Goal: Transaction & Acquisition: Purchase product/service

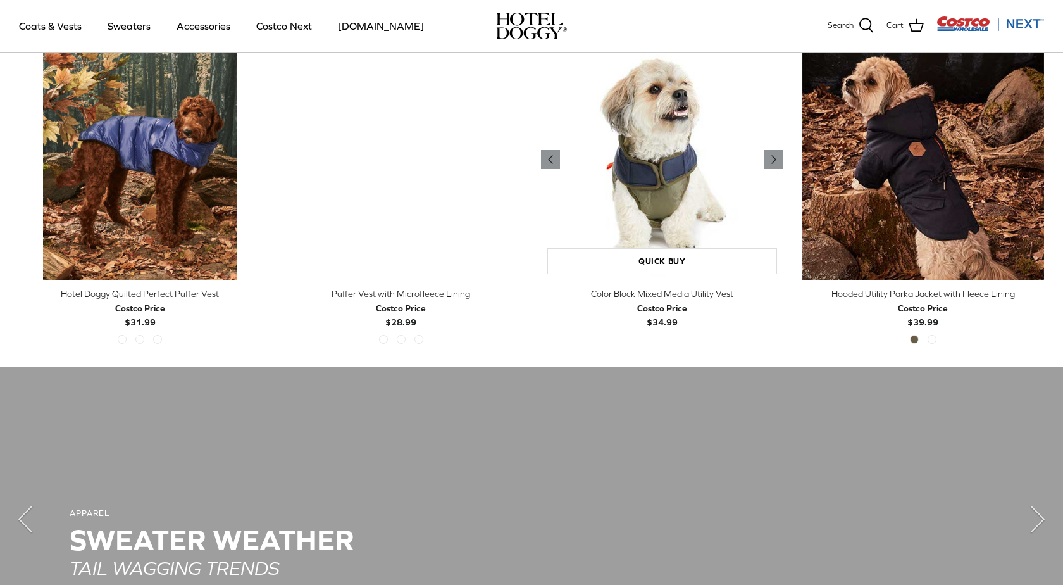
scroll to position [668, 0]
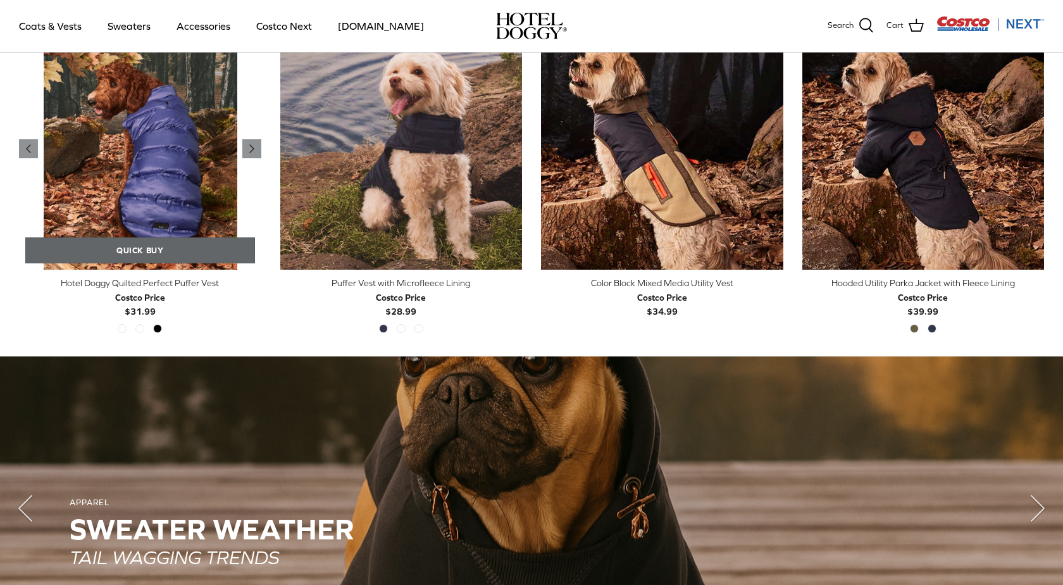
click at [159, 245] on link "Quick buy" at bounding box center [140, 250] width 230 height 26
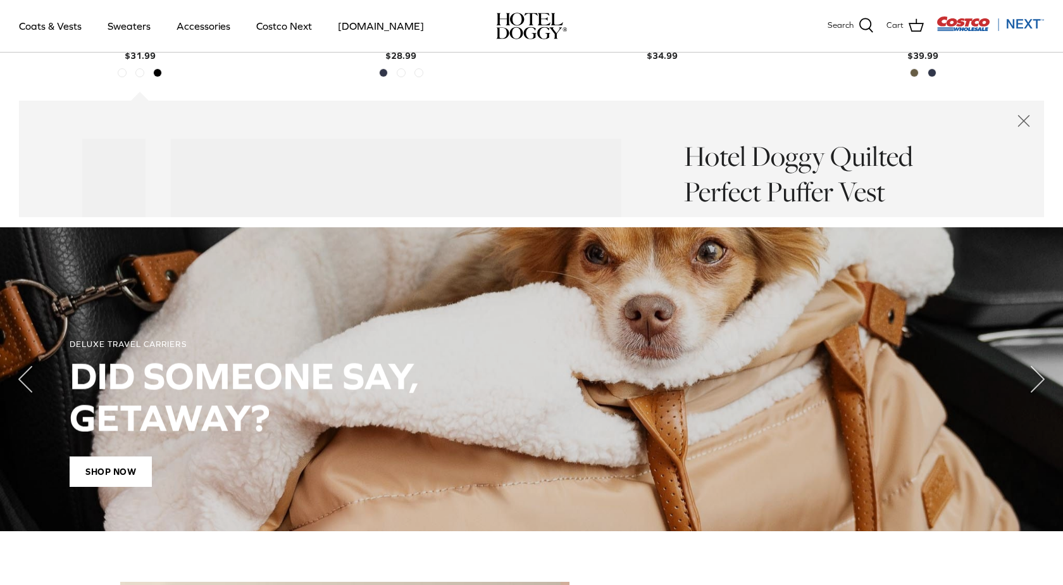
scroll to position [947, 0]
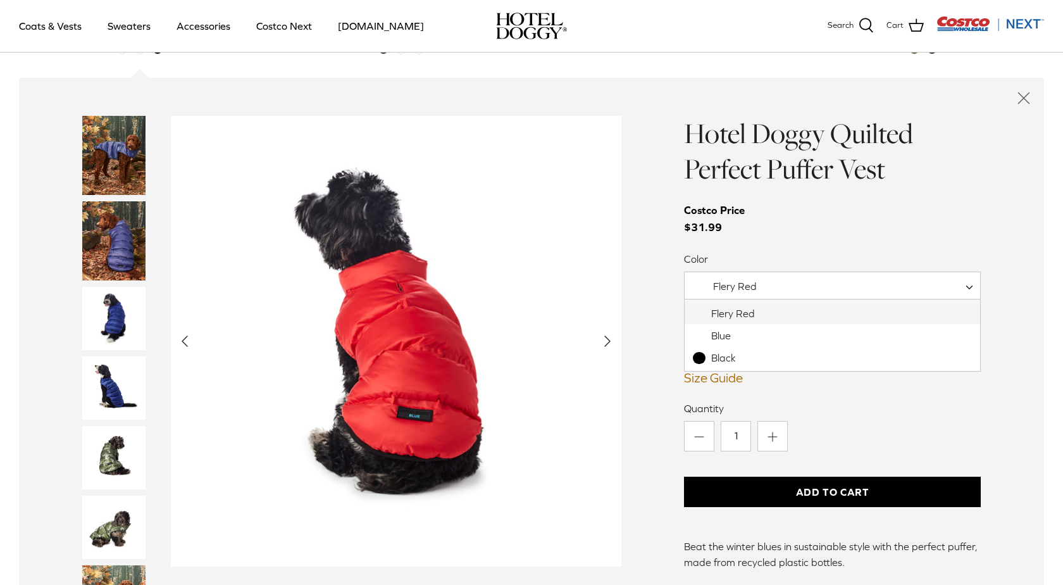
click at [738, 283] on span "Flery Red" at bounding box center [735, 285] width 44 height 11
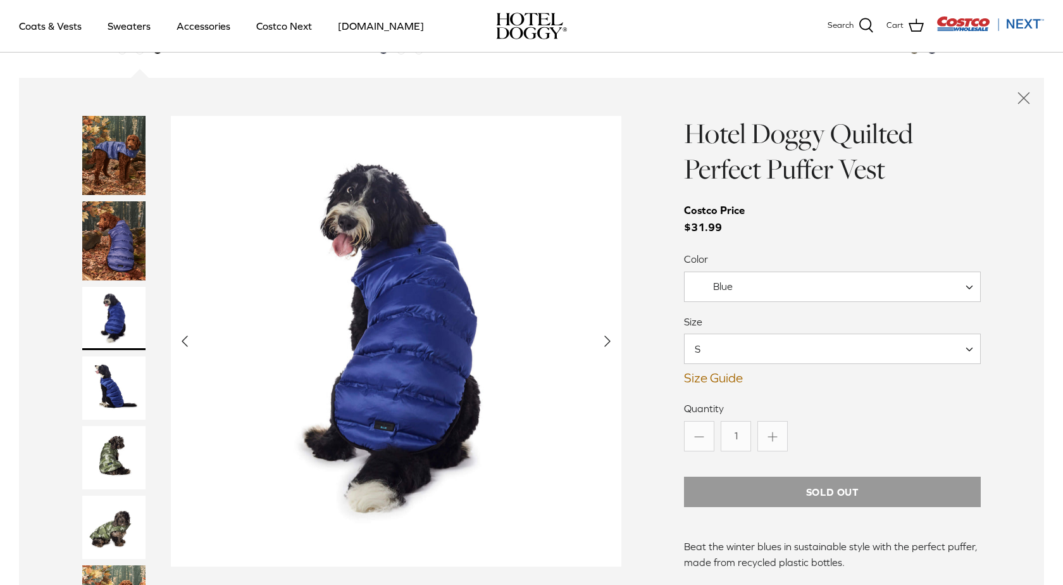
click at [733, 290] on span "Blue" at bounding box center [721, 286] width 73 height 13
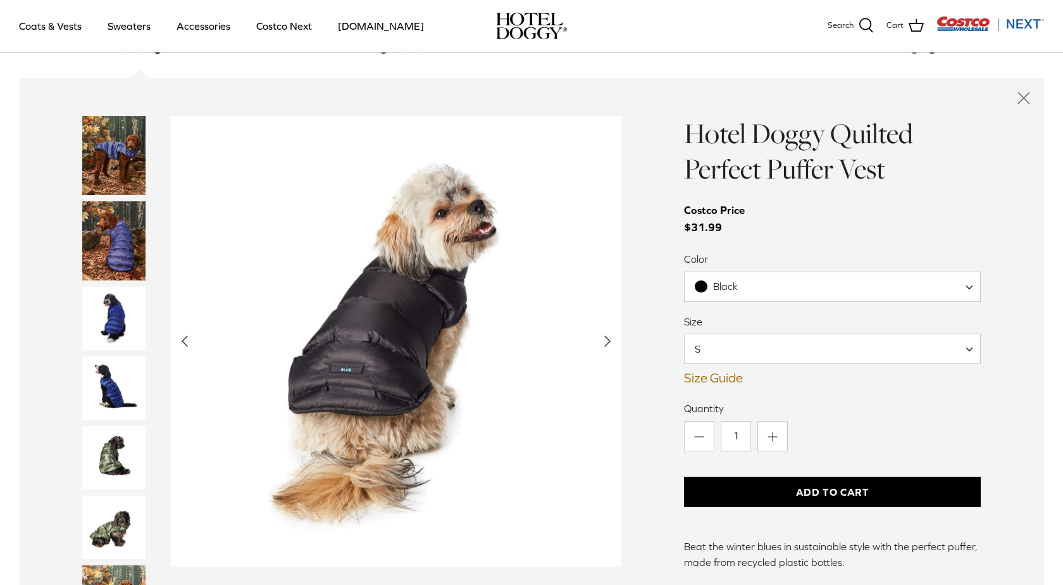
click at [768, 283] on span "Black" at bounding box center [832, 286] width 297 height 30
select select "Flery Red"
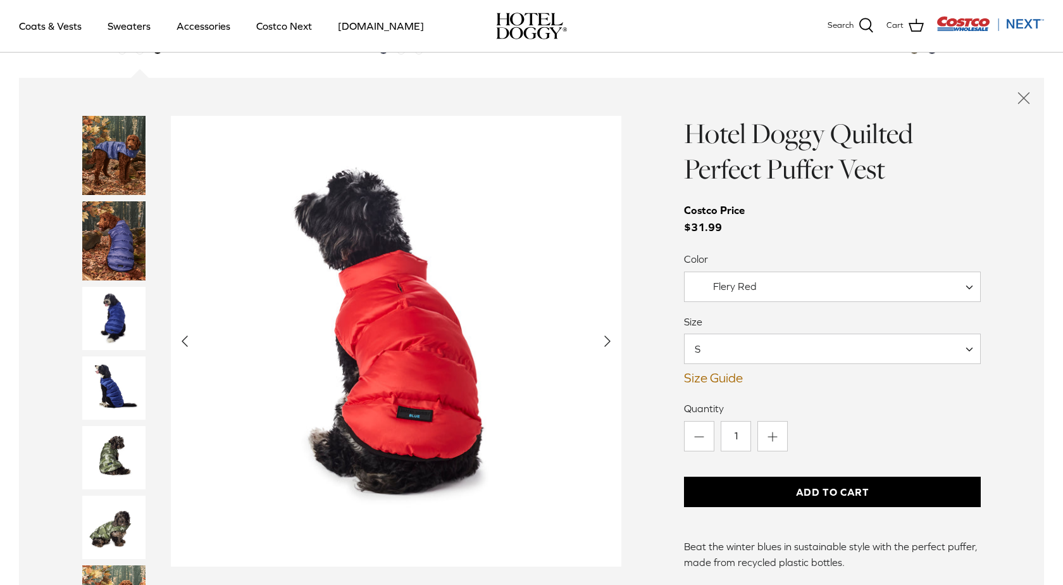
click at [760, 346] on span "S" at bounding box center [832, 348] width 297 height 30
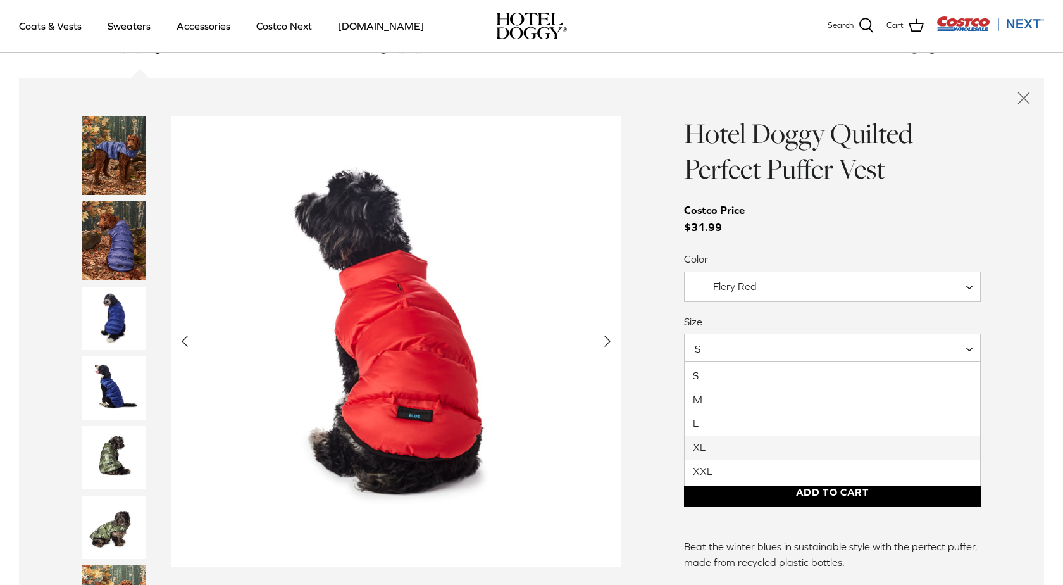
select select "XL"
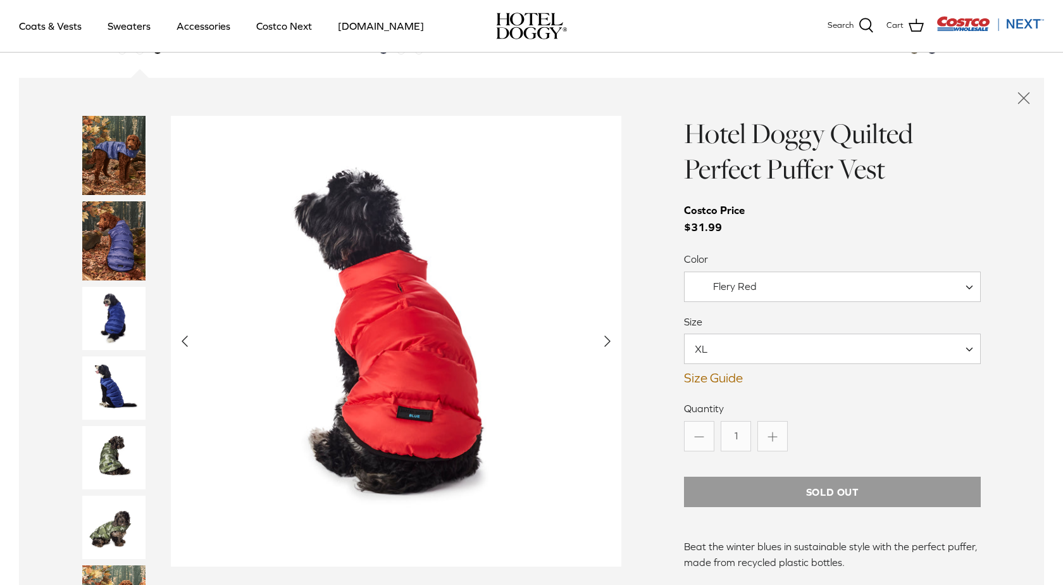
click at [907, 409] on label "Quantity" at bounding box center [832, 408] width 297 height 14
click at [751, 421] on input "1" at bounding box center [736, 436] width 30 height 30
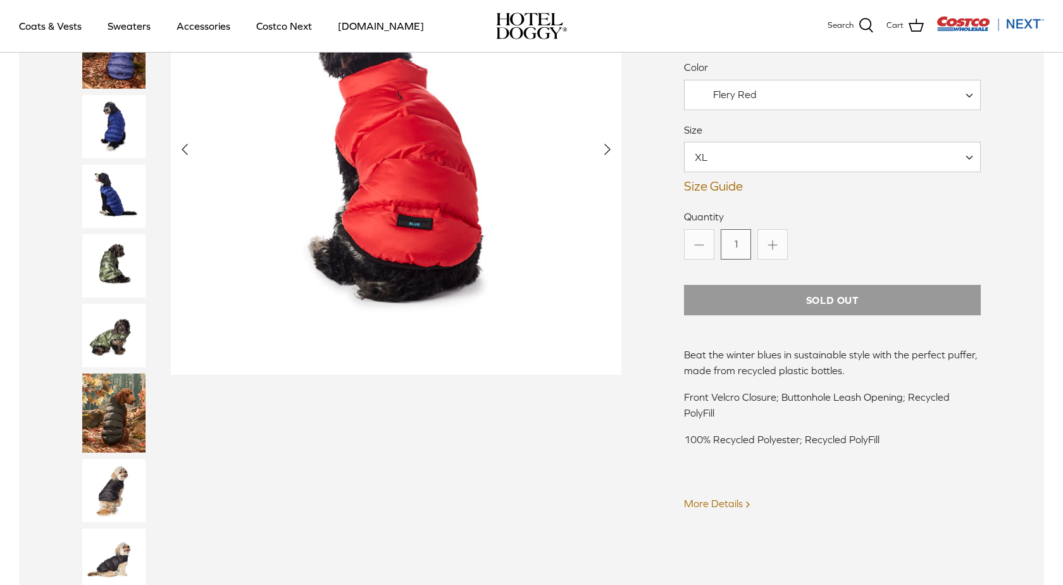
scroll to position [1143, 0]
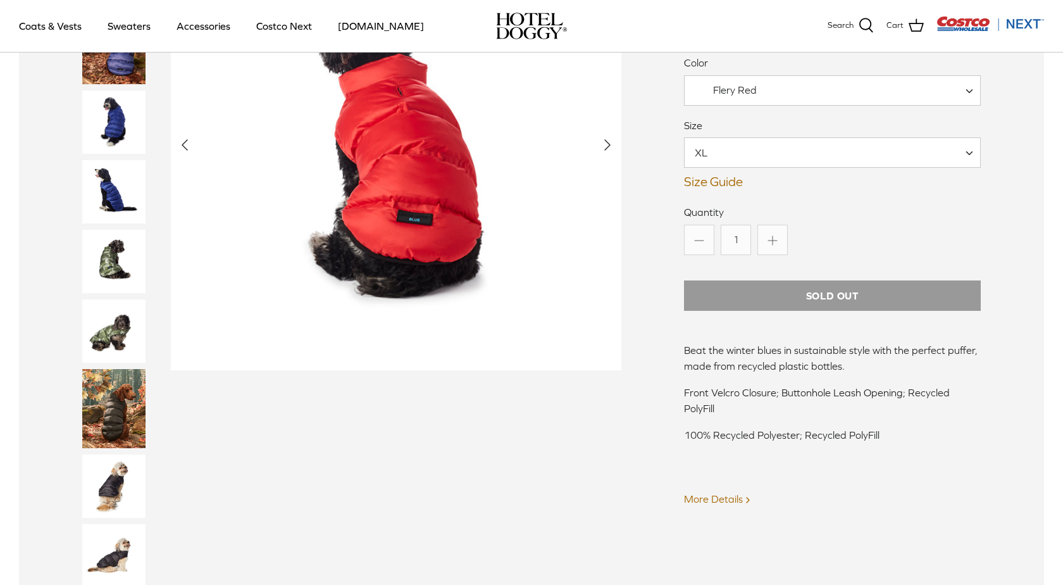
click at [858, 84] on span "Flery Red" at bounding box center [832, 90] width 297 height 30
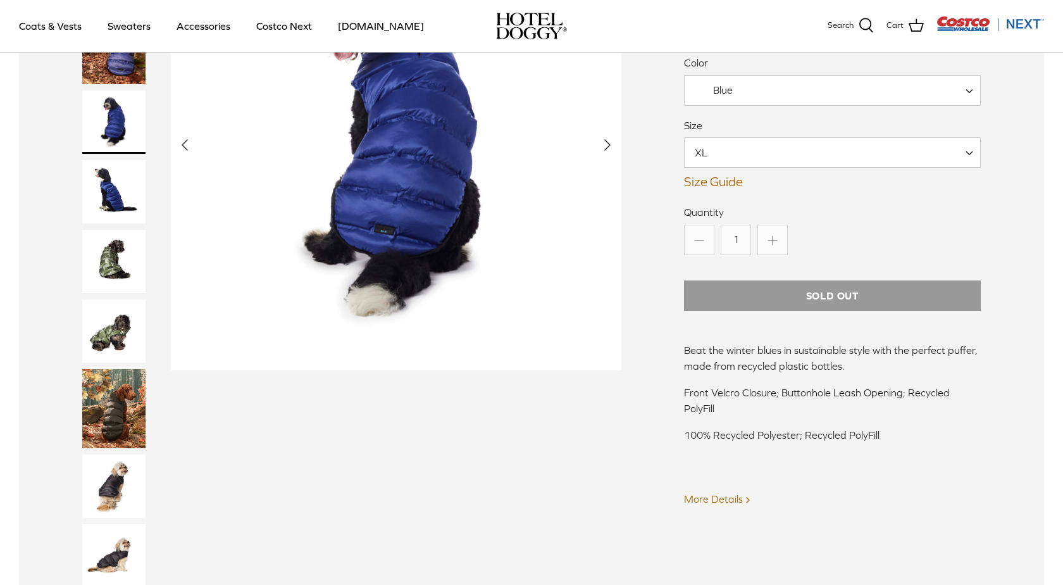
click at [838, 83] on span "Blue" at bounding box center [832, 90] width 297 height 30
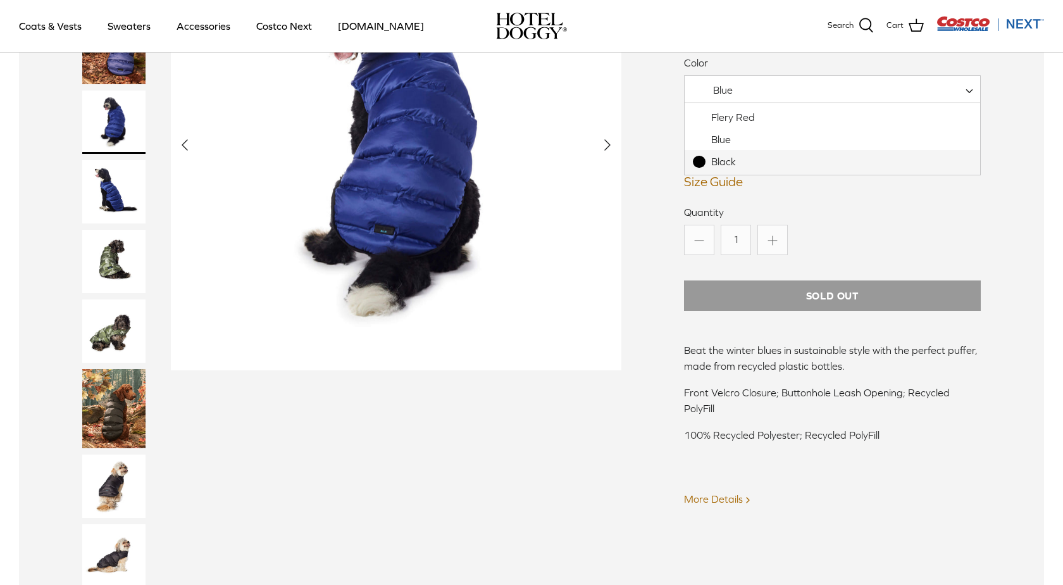
select select "Black"
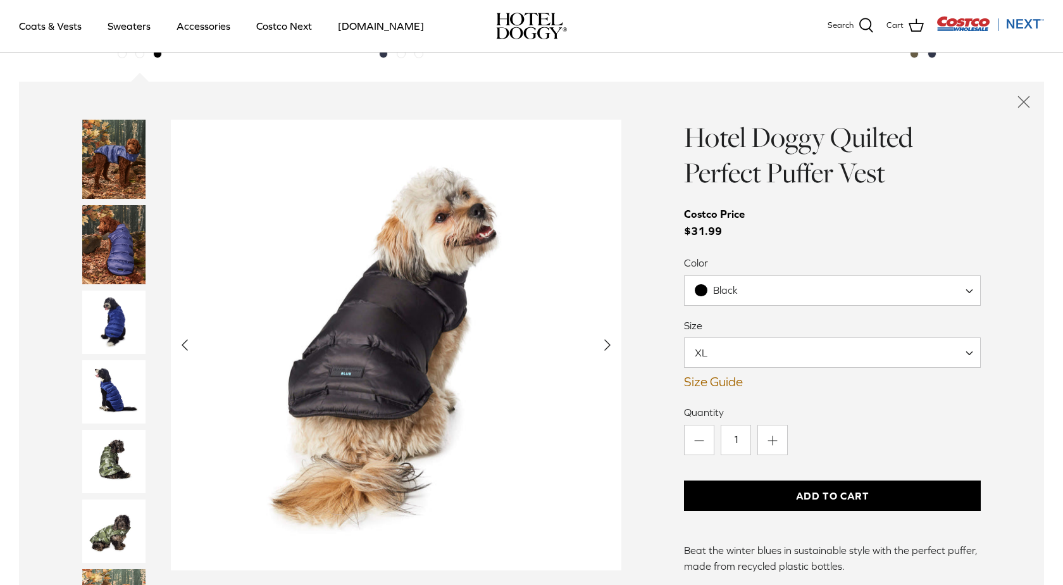
scroll to position [912, 0]
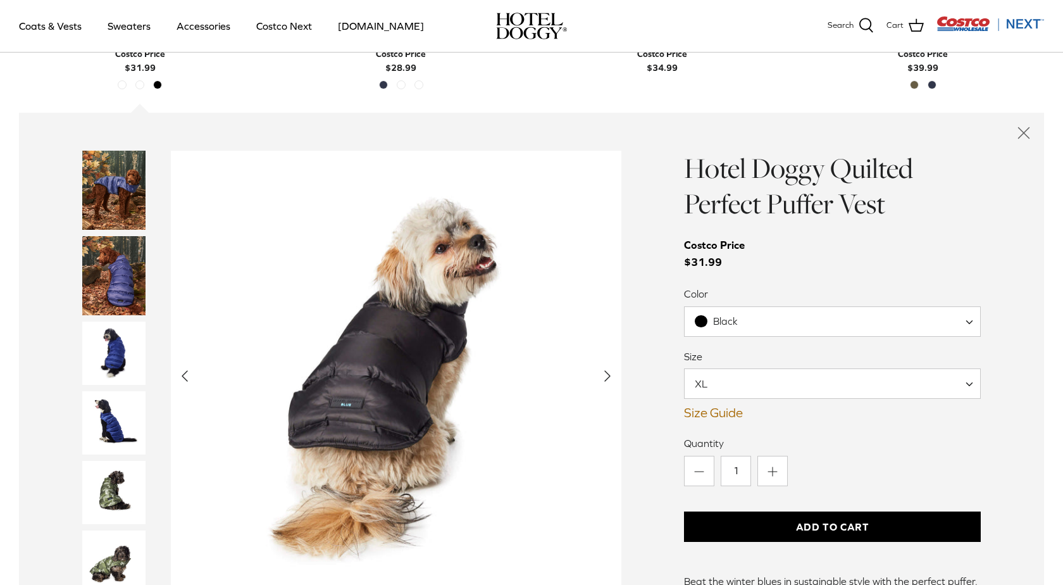
click at [729, 412] on link "Size Guide" at bounding box center [832, 412] width 297 height 15
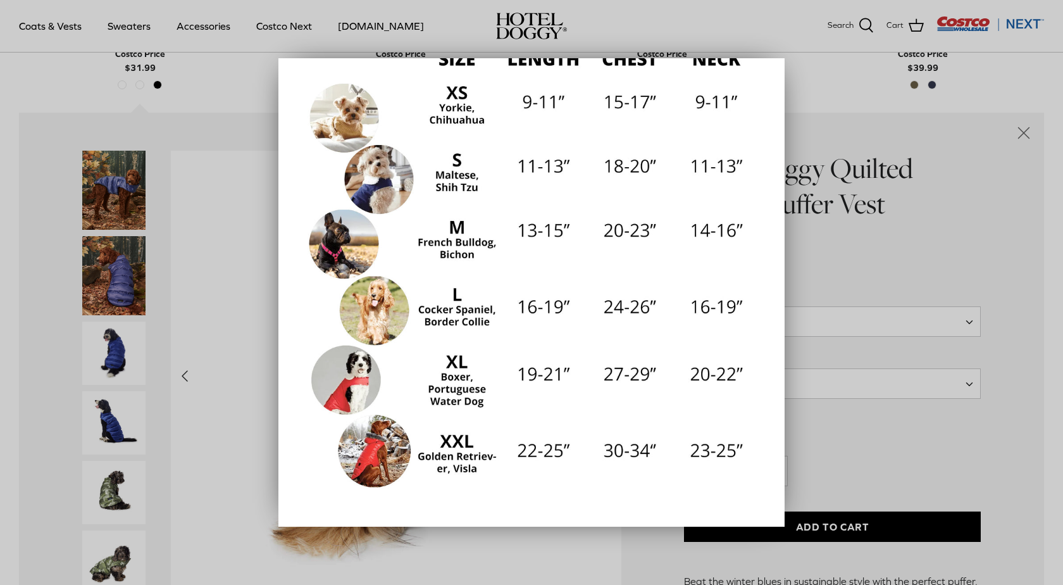
scroll to position [177, 0]
click at [1002, 209] on div at bounding box center [531, 292] width 1063 height 585
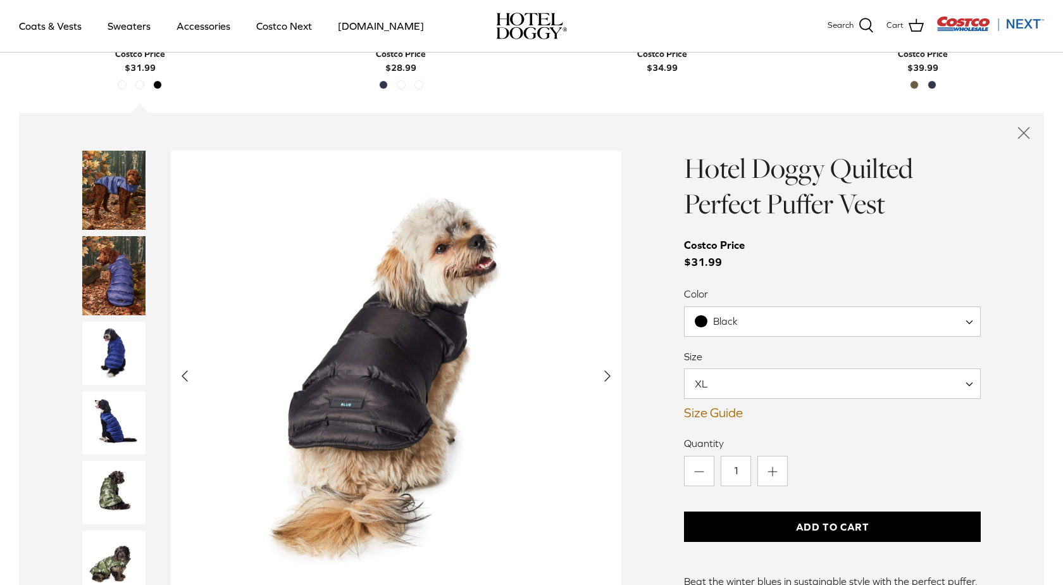
click at [773, 383] on span "XL" at bounding box center [832, 383] width 297 height 30
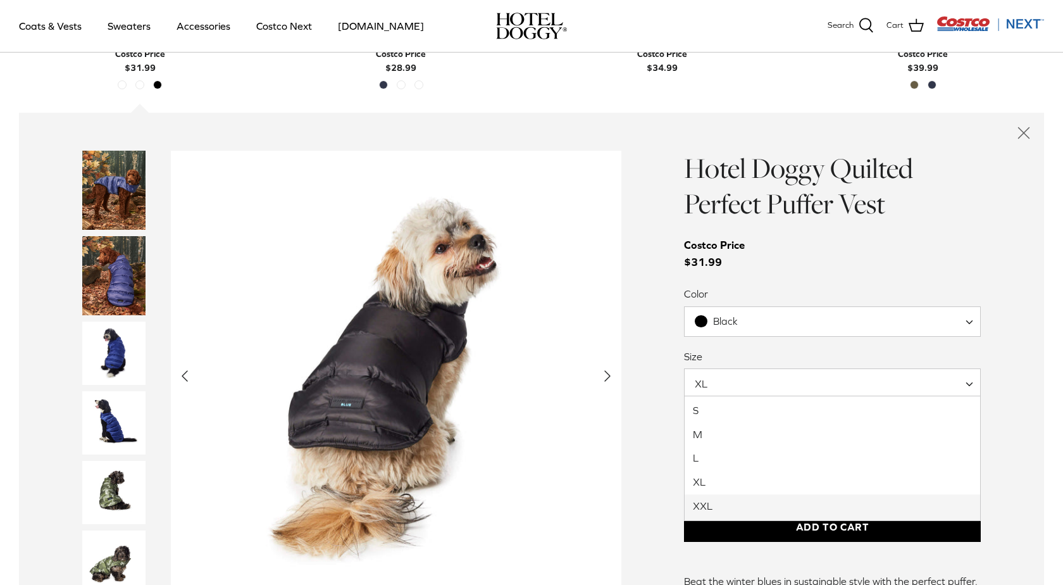
select select "XXL"
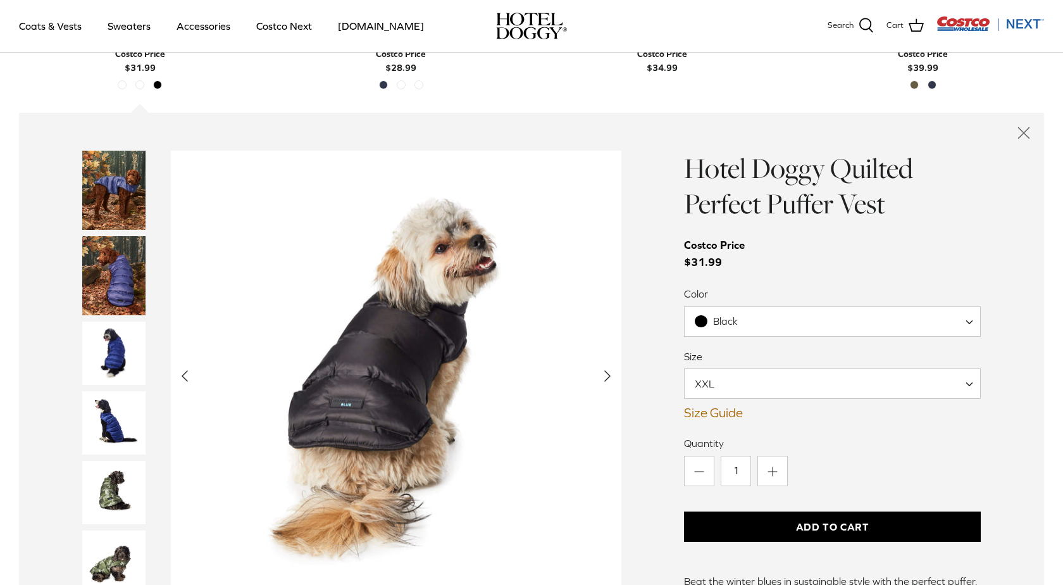
click at [768, 318] on span "Black" at bounding box center [832, 321] width 297 height 30
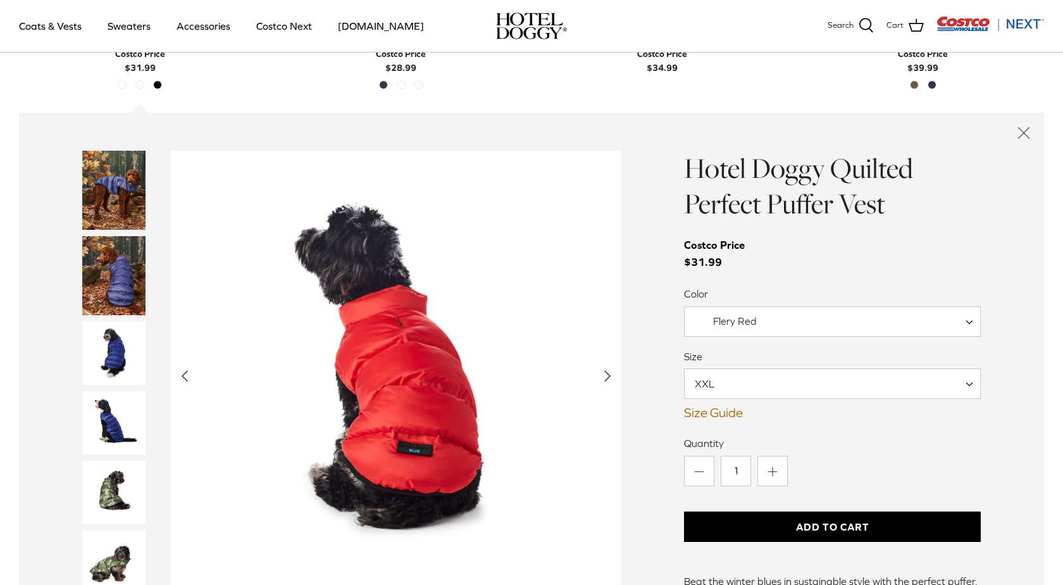
click at [761, 322] on span "Flery Red" at bounding box center [733, 320] width 97 height 13
select select "Blue"
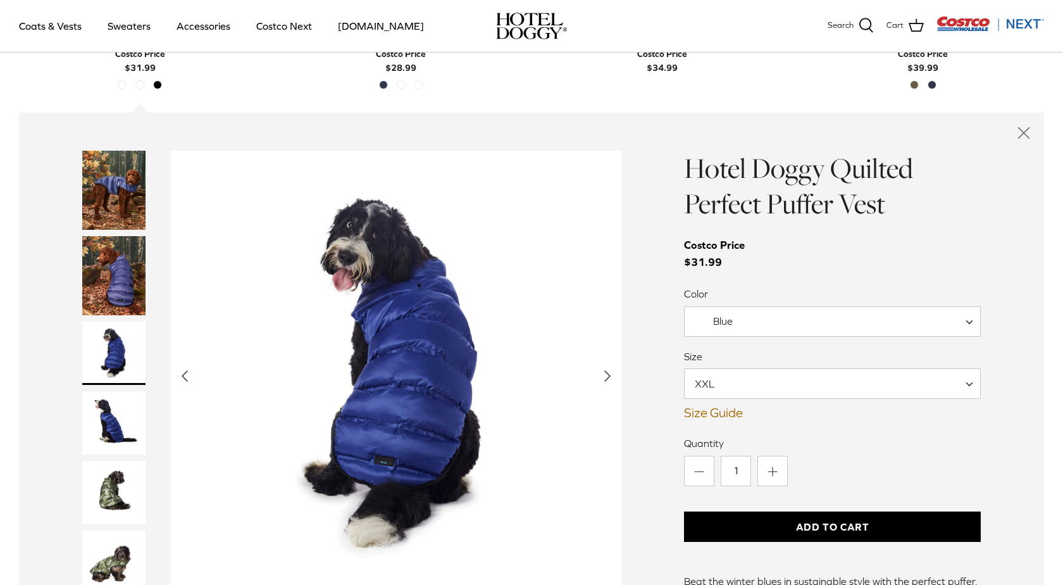
click at [844, 521] on button "Add to Cart" at bounding box center [832, 526] width 297 height 30
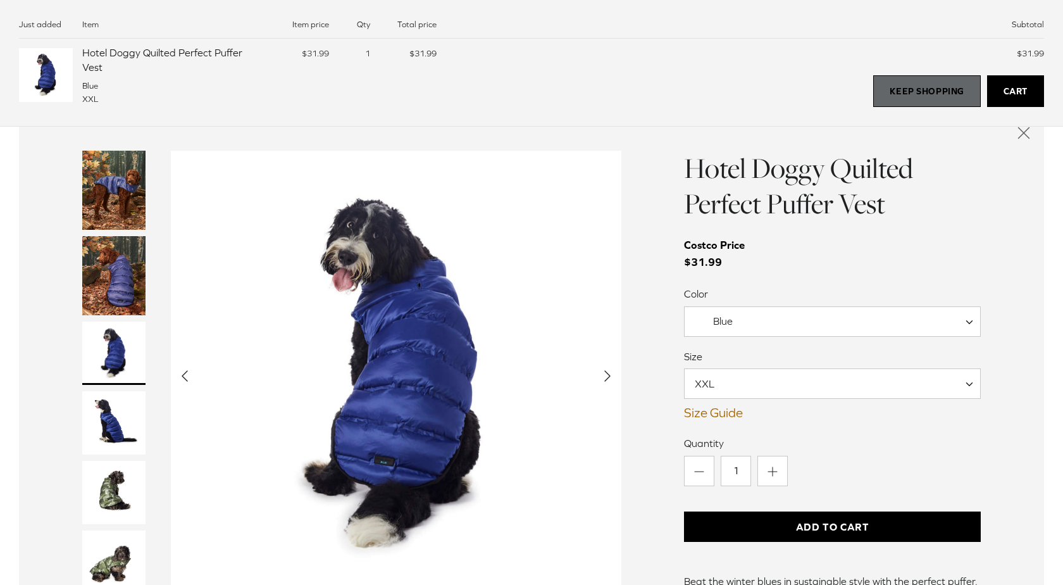
click at [897, 85] on link "Keep Shopping" at bounding box center [926, 91] width 107 height 32
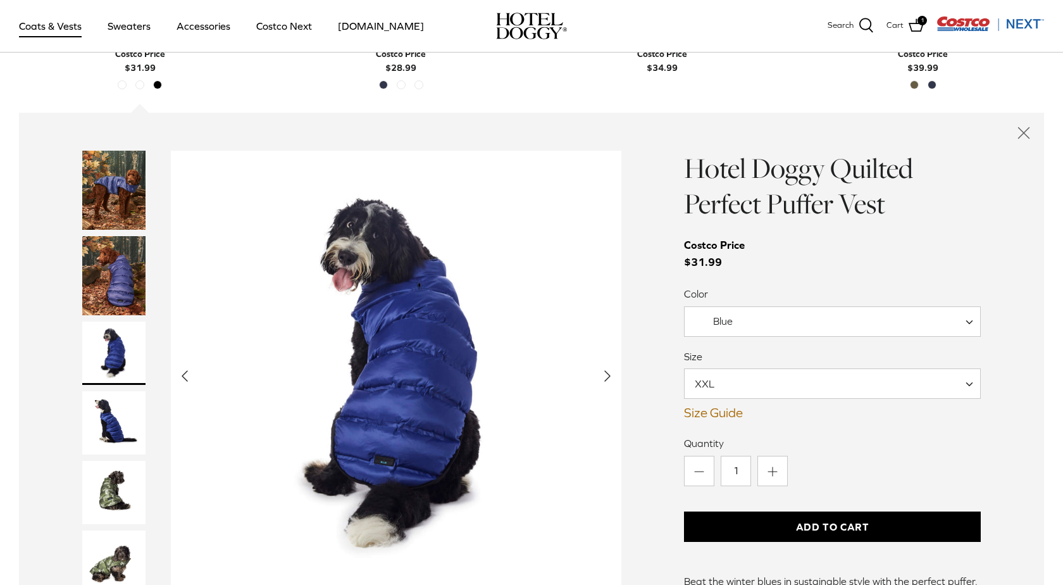
click at [54, 27] on link "Coats & Vests" at bounding box center [50, 25] width 85 height 43
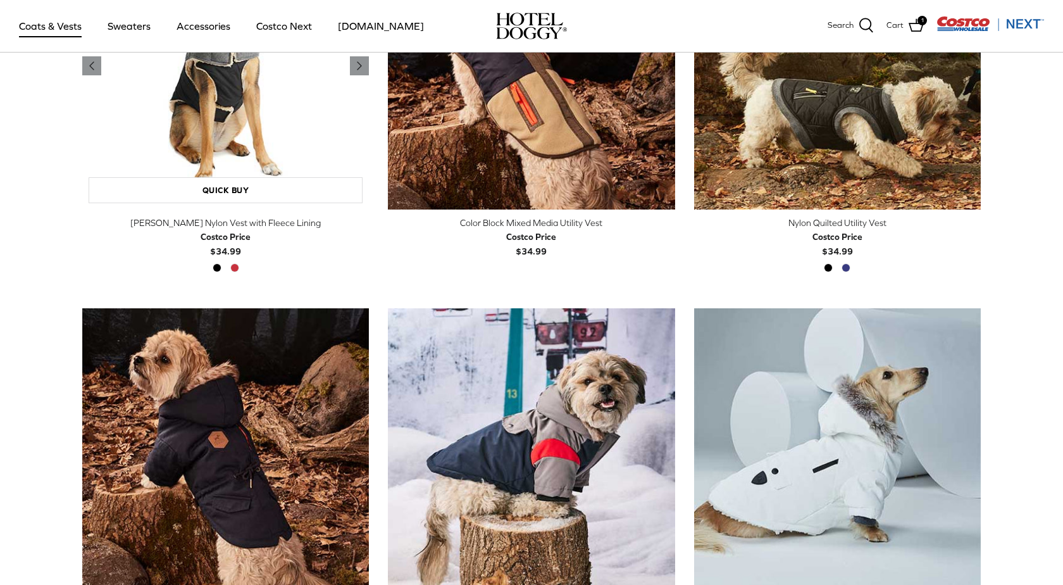
scroll to position [468, 0]
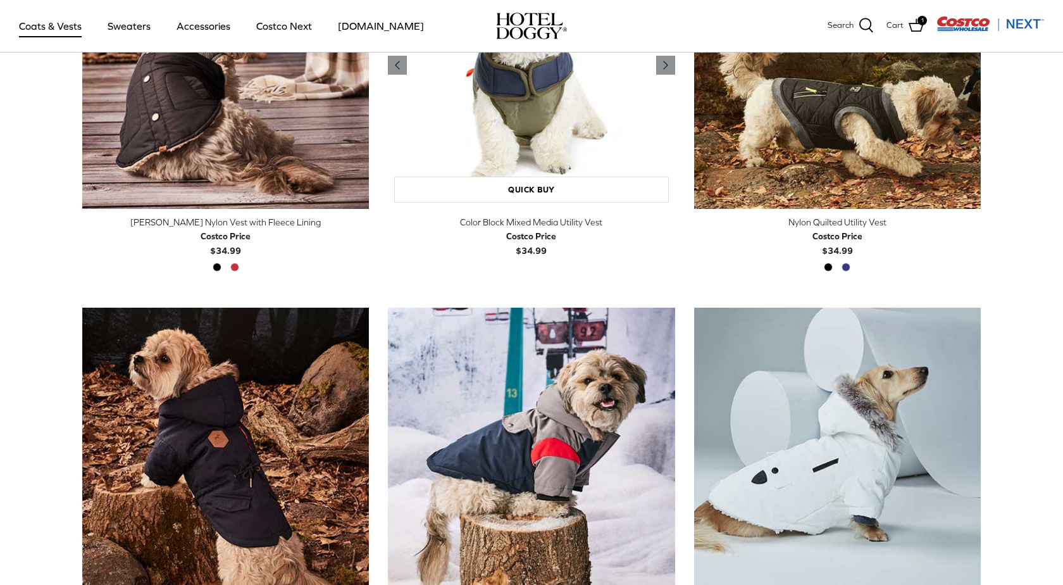
click at [520, 150] on img "Color Block Mixed Media Utility Vest" at bounding box center [531, 65] width 287 height 287
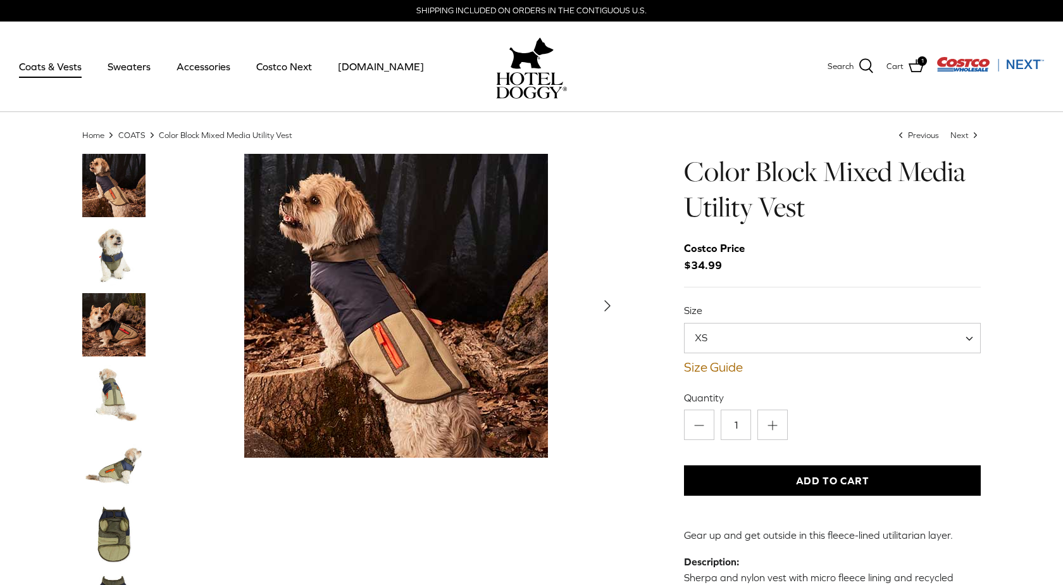
click at [108, 268] on img "Thumbnail Link" at bounding box center [113, 254] width 63 height 63
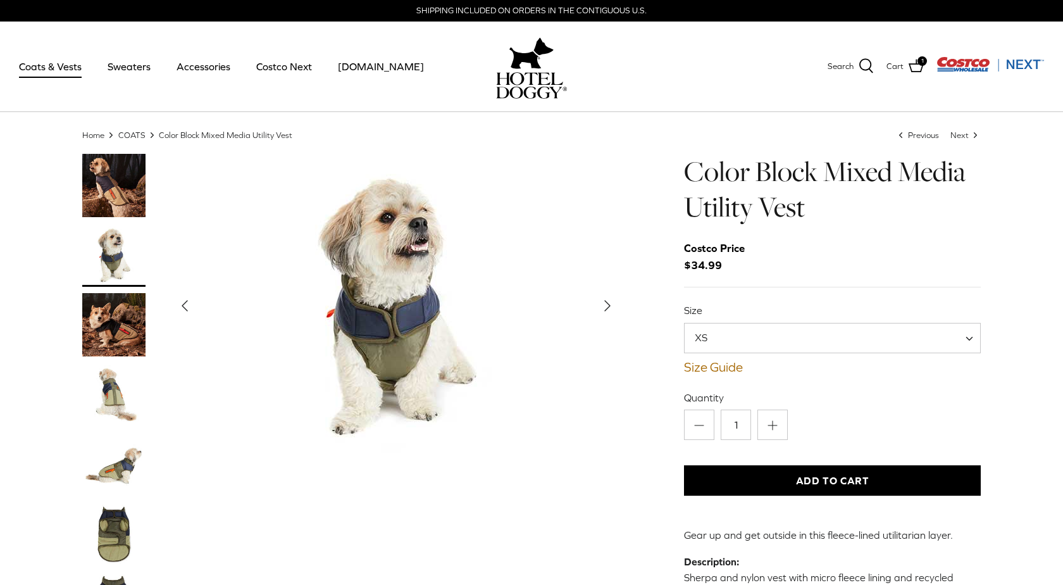
click at [121, 324] on img "Thumbnail Link" at bounding box center [113, 324] width 63 height 63
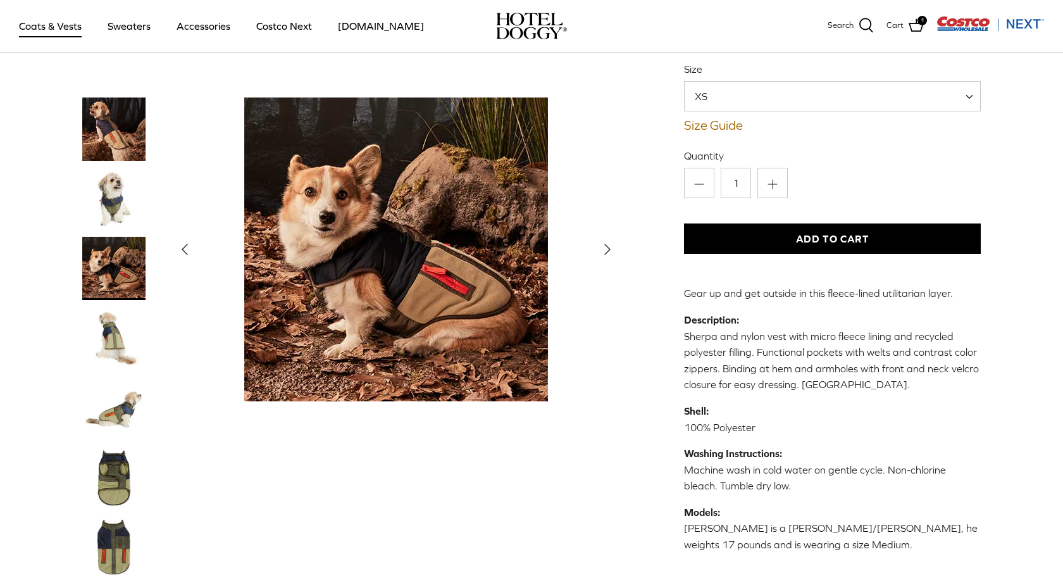
scroll to position [164, 0]
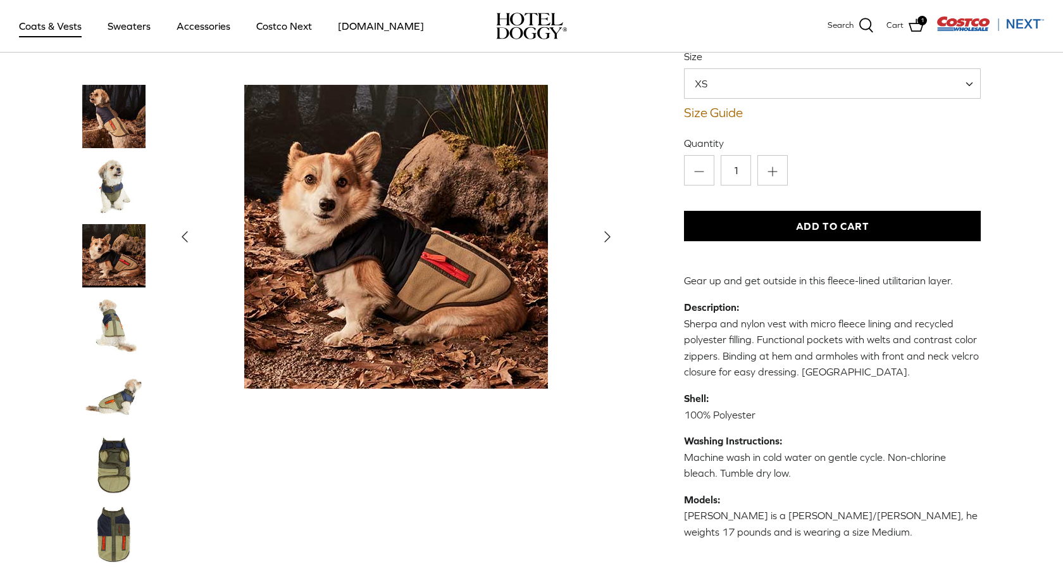
click at [118, 464] on img "Thumbnail Link" at bounding box center [113, 464] width 63 height 63
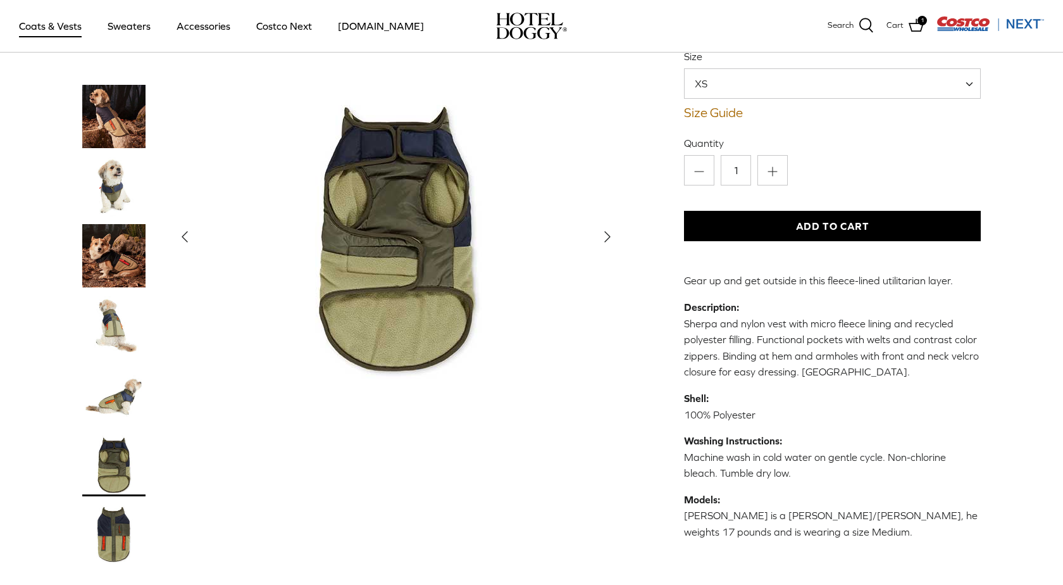
click at [115, 532] on img "Thumbnail Link" at bounding box center [113, 533] width 63 height 63
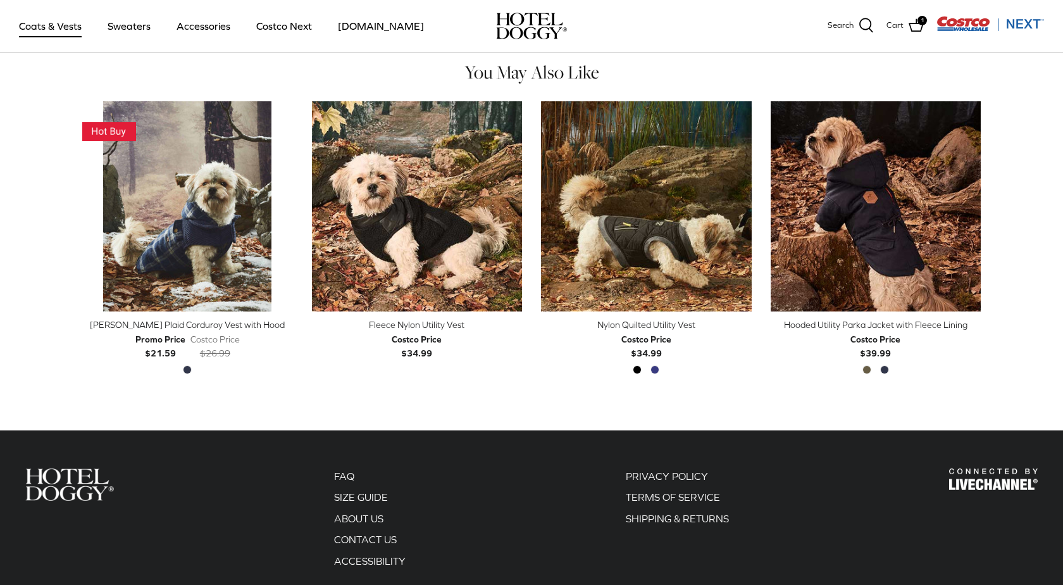
scroll to position [712, 0]
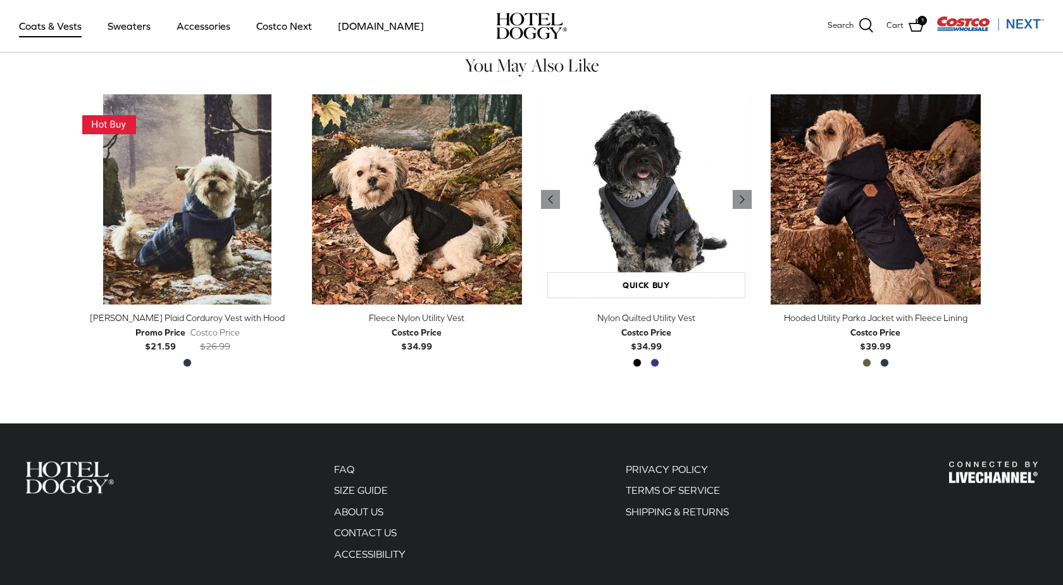
click at [650, 235] on img "Nylon Quilted Utility Vest" at bounding box center [646, 199] width 211 height 211
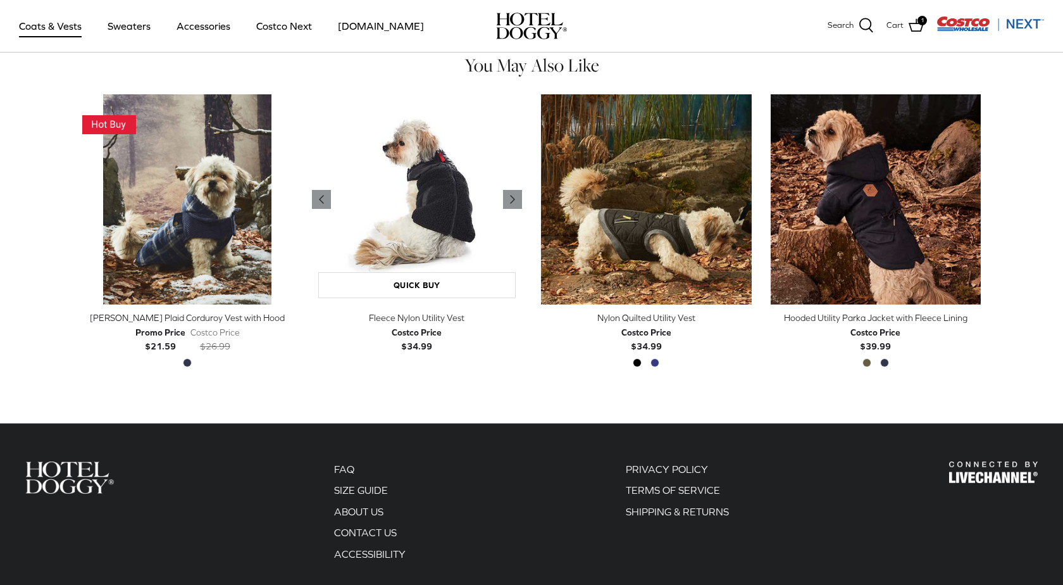
click at [399, 233] on img "Fleece Nylon Utility Vest" at bounding box center [417, 199] width 211 height 211
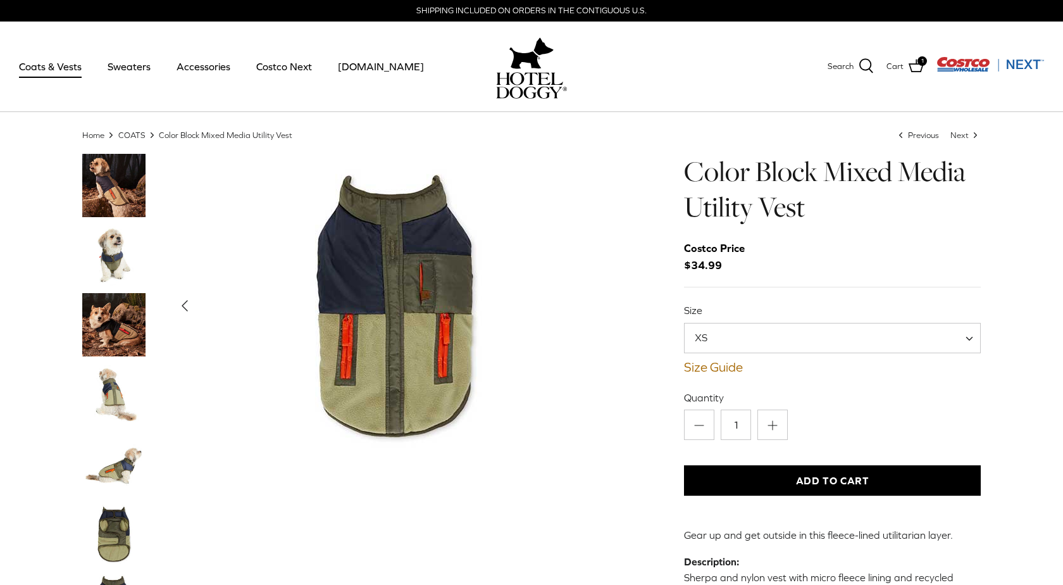
scroll to position [0, 0]
click at [45, 74] on link "Coats & Vests" at bounding box center [50, 66] width 85 height 43
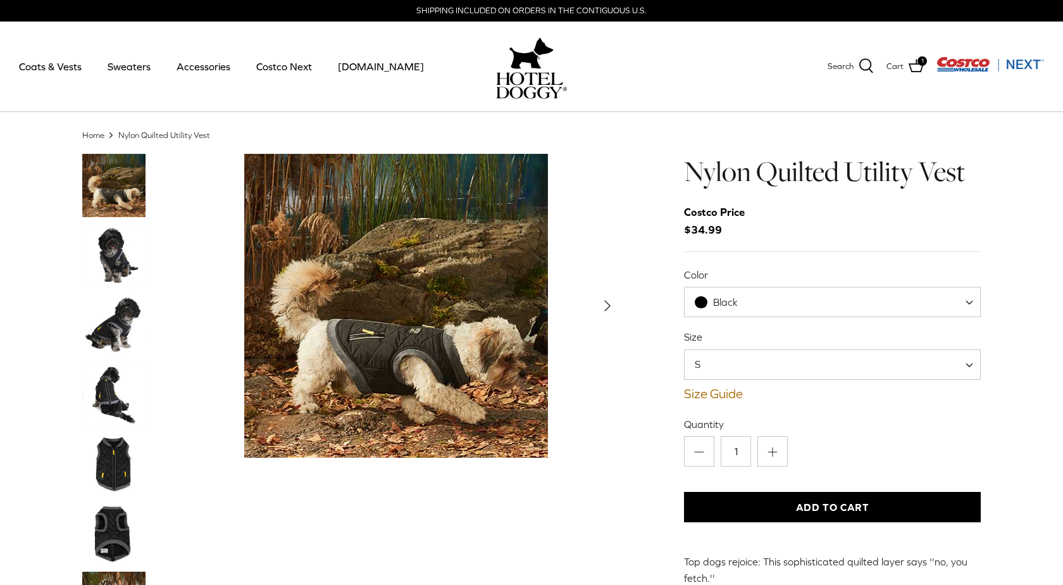
click at [726, 303] on span "Black" at bounding box center [725, 301] width 25 height 11
select select "Clematis Blue"
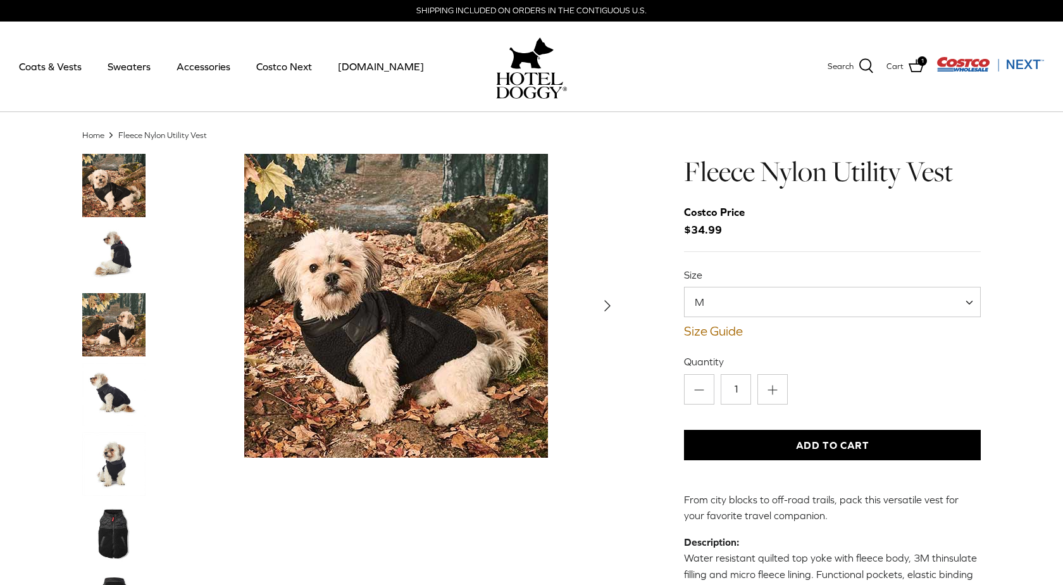
click at [111, 523] on img "Thumbnail Link" at bounding box center [113, 533] width 63 height 63
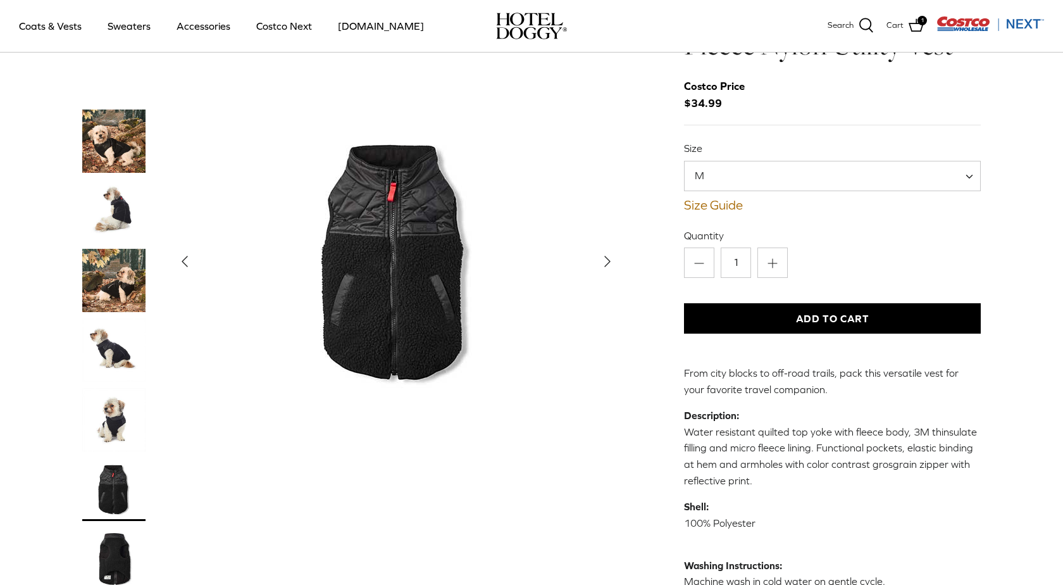
scroll to position [115, 0]
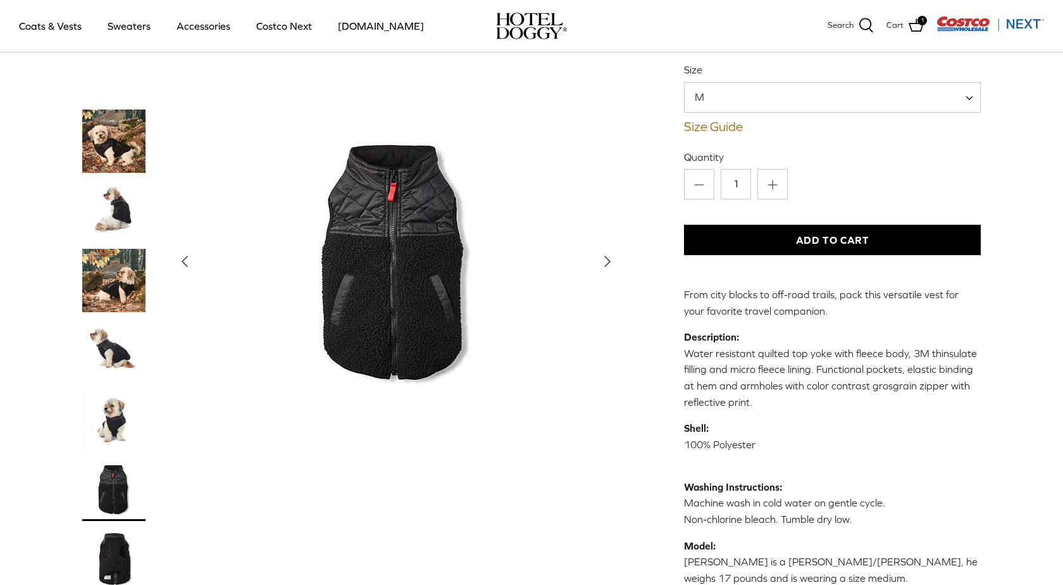
click at [113, 552] on img "Thumbnail Link" at bounding box center [113, 558] width 63 height 63
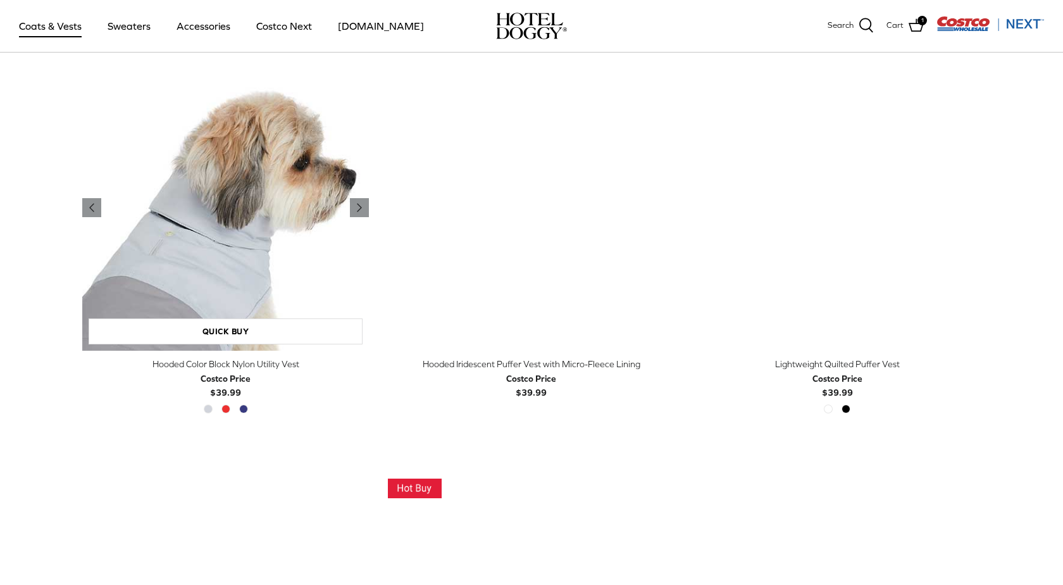
scroll to position [1096, 0]
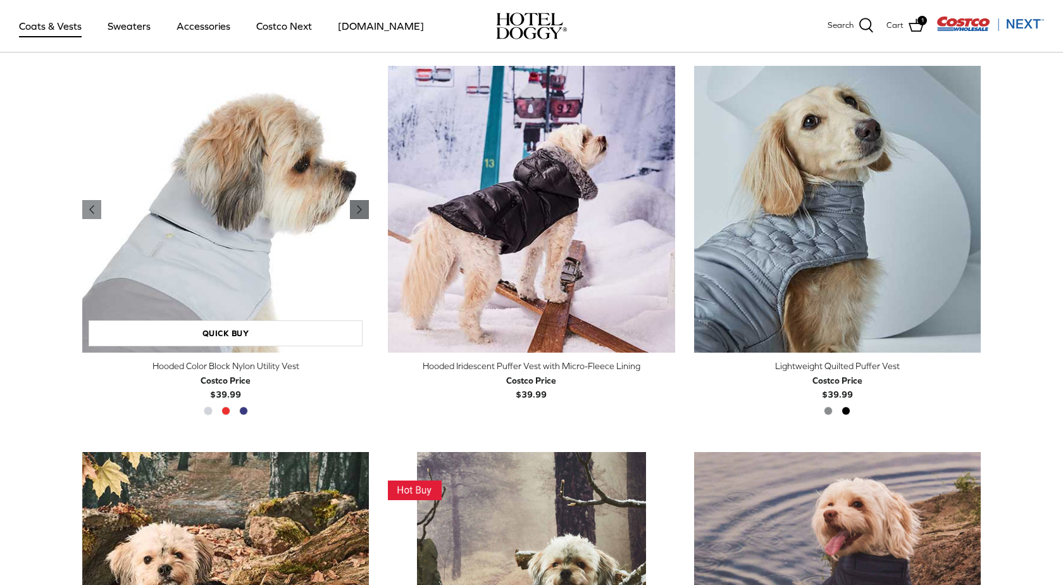
click at [363, 204] on icon "Right" at bounding box center [359, 209] width 15 height 15
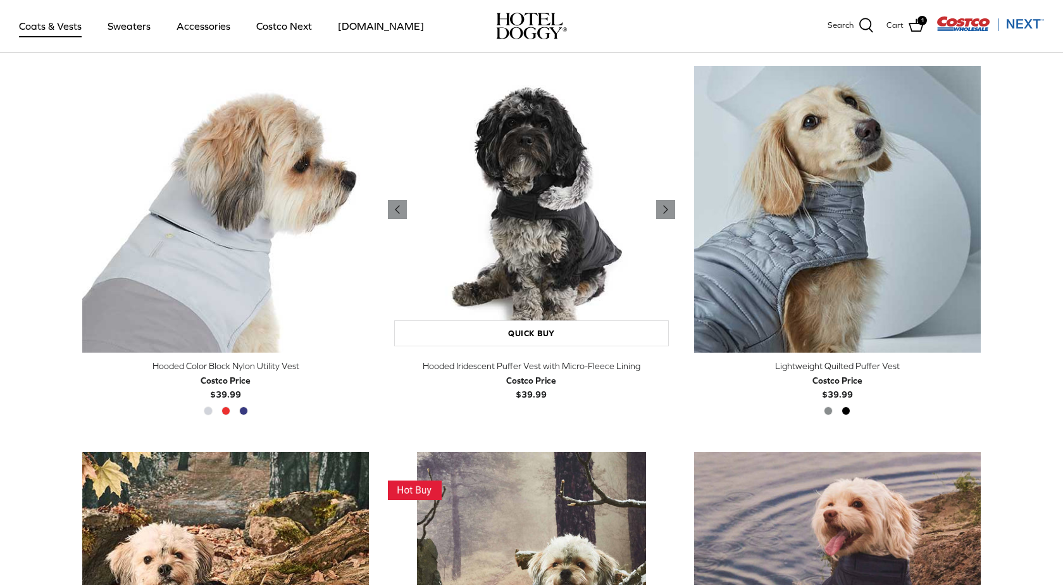
click at [554, 268] on img "Hooded Iridescent Puffer Vest with Micro-Fleece Lining" at bounding box center [531, 209] width 287 height 287
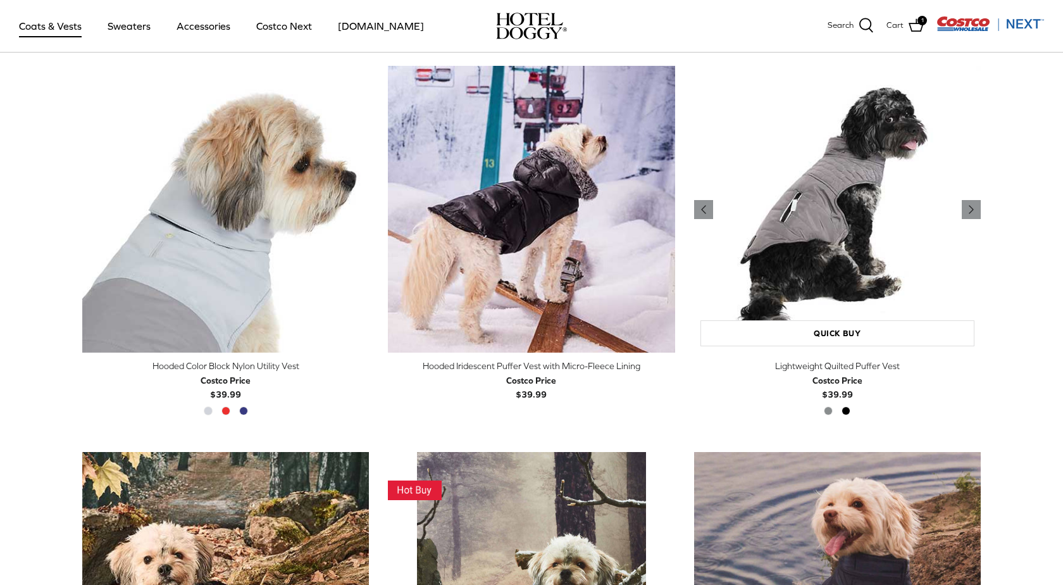
click at [819, 250] on img "Lightweight Quilted Puffer Vest" at bounding box center [837, 209] width 287 height 287
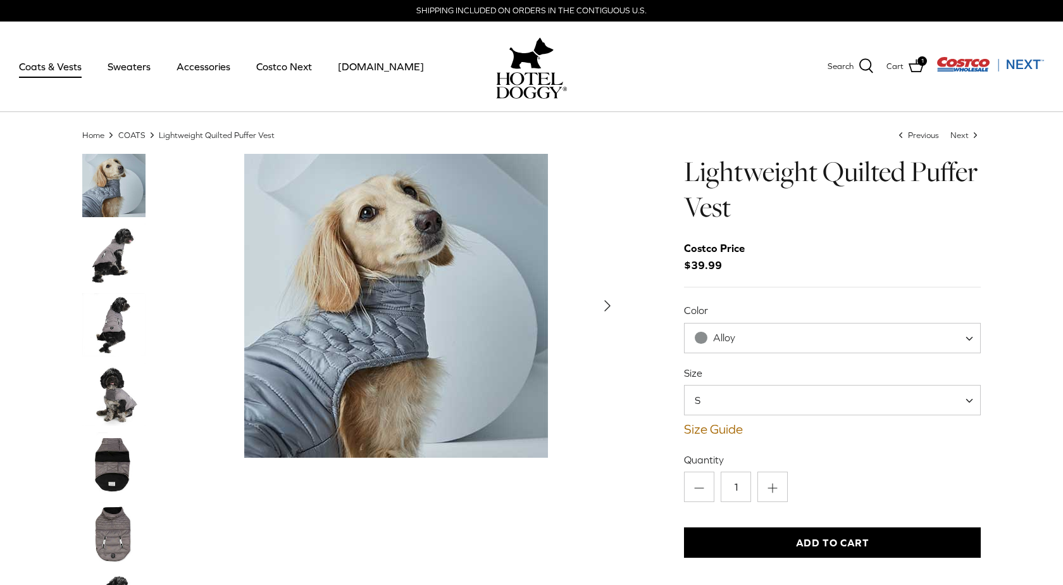
click at [802, 328] on span "Alloy" at bounding box center [832, 338] width 297 height 30
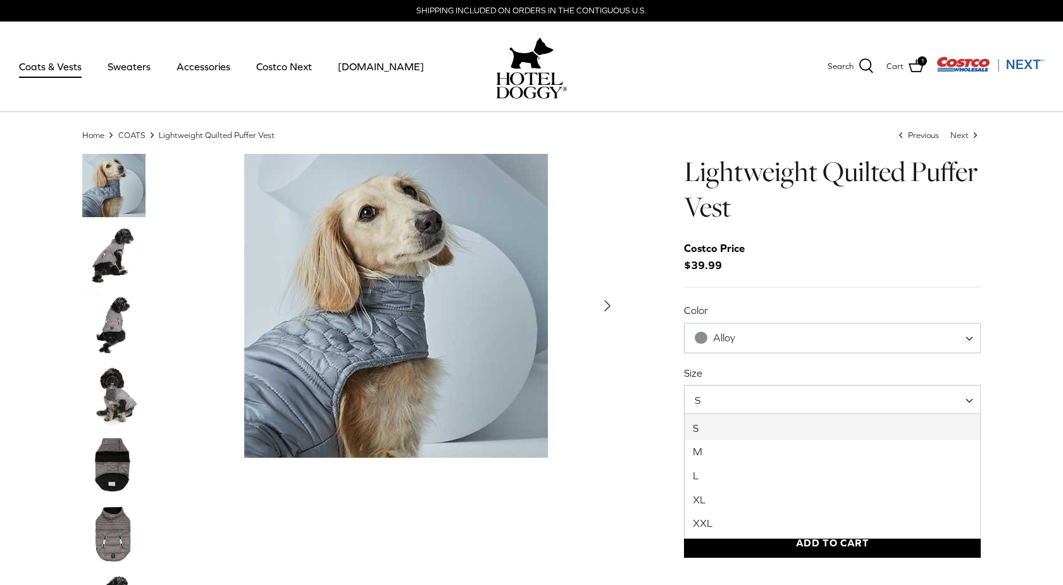
click at [776, 409] on span "S" at bounding box center [832, 400] width 297 height 30
select select "XXL"
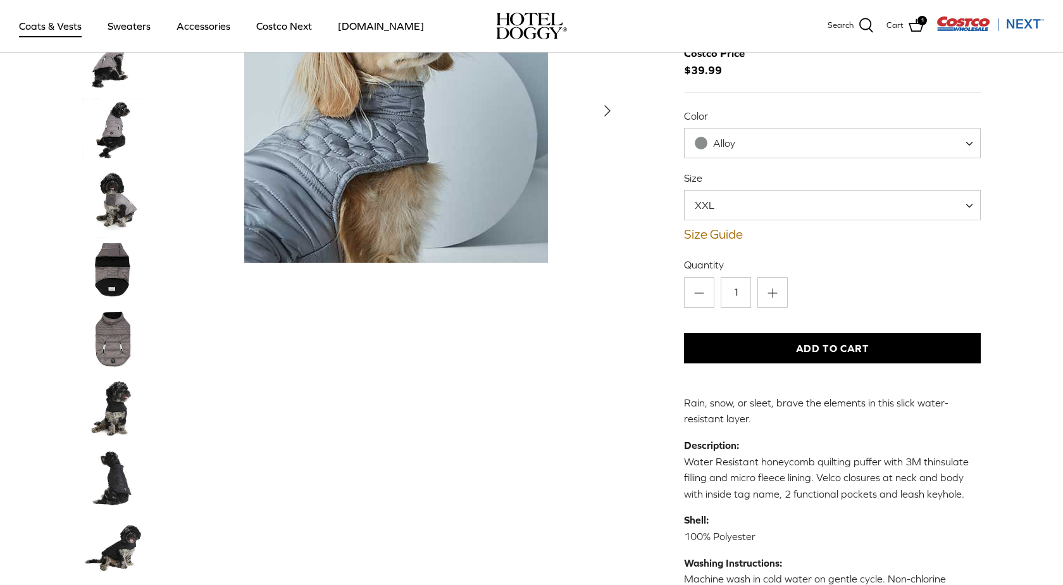
scroll to position [99, 0]
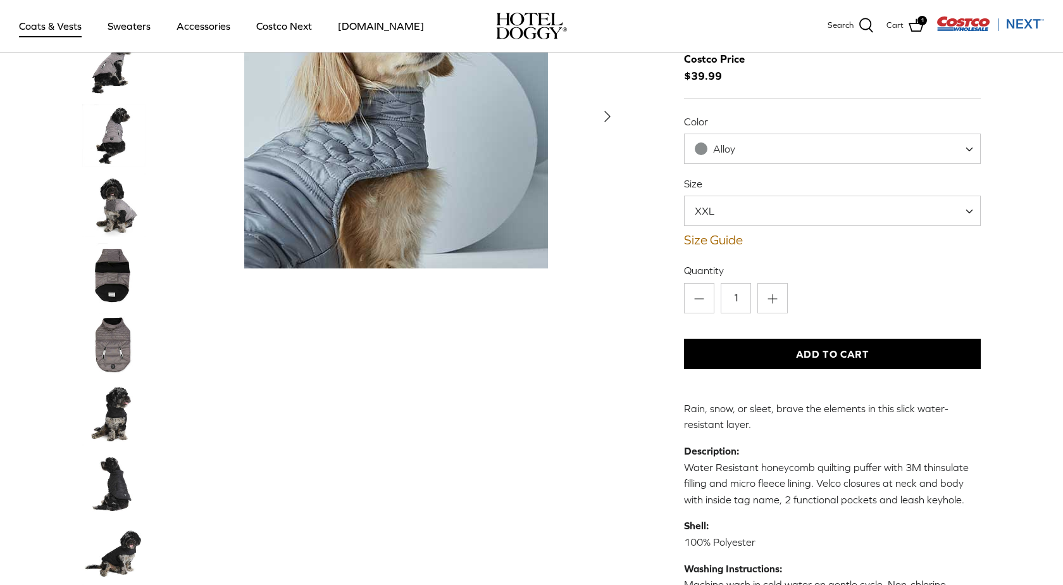
click at [113, 277] on img "Thumbnail Link" at bounding box center [113, 274] width 63 height 63
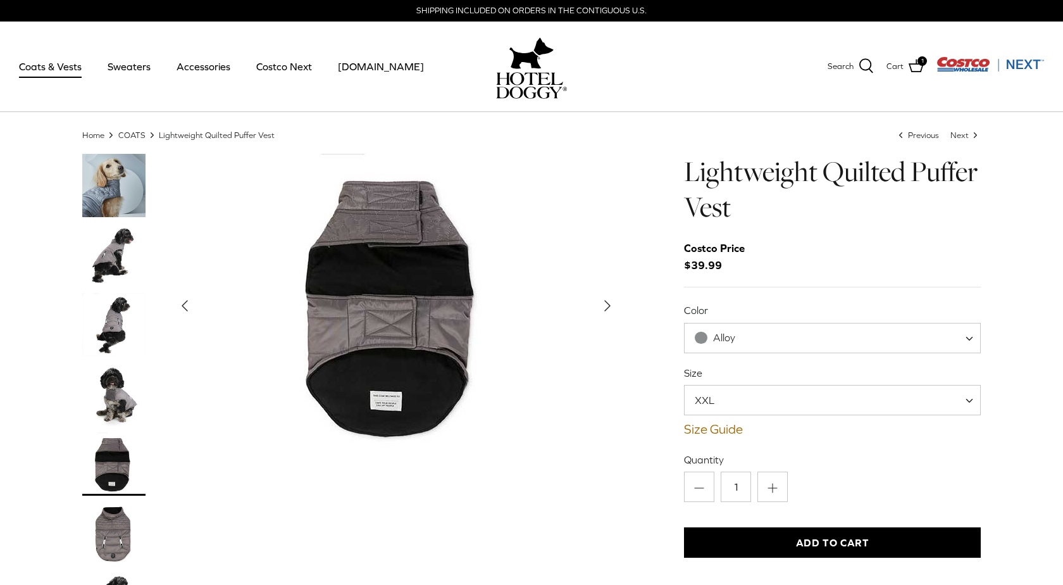
scroll to position [0, 0]
click at [111, 255] on img "Thumbnail Link" at bounding box center [113, 254] width 63 height 63
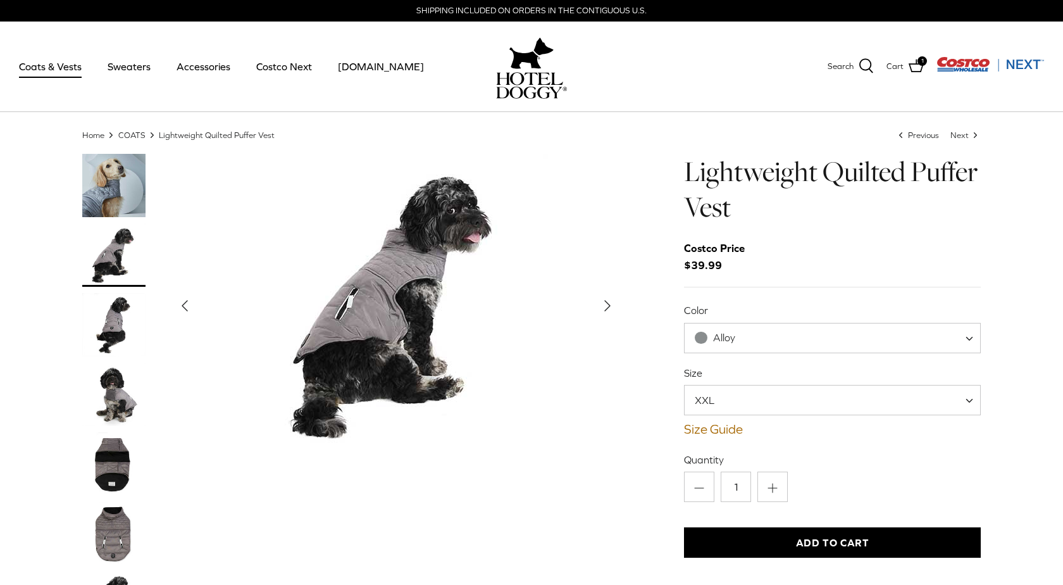
click at [118, 325] on img "Thumbnail Link" at bounding box center [113, 324] width 63 height 63
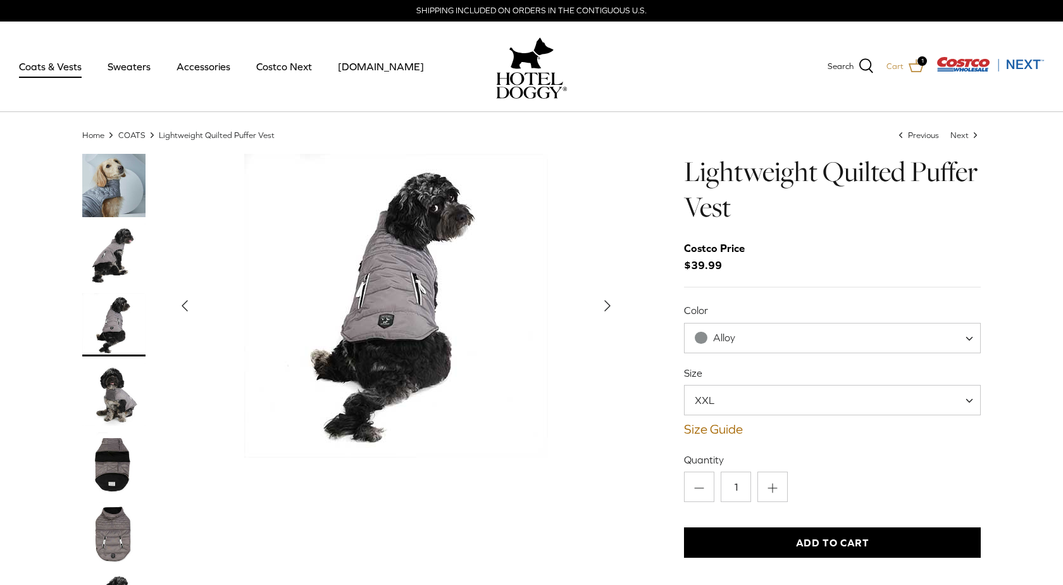
click at [916, 65] on icon at bounding box center [916, 65] width 15 height 15
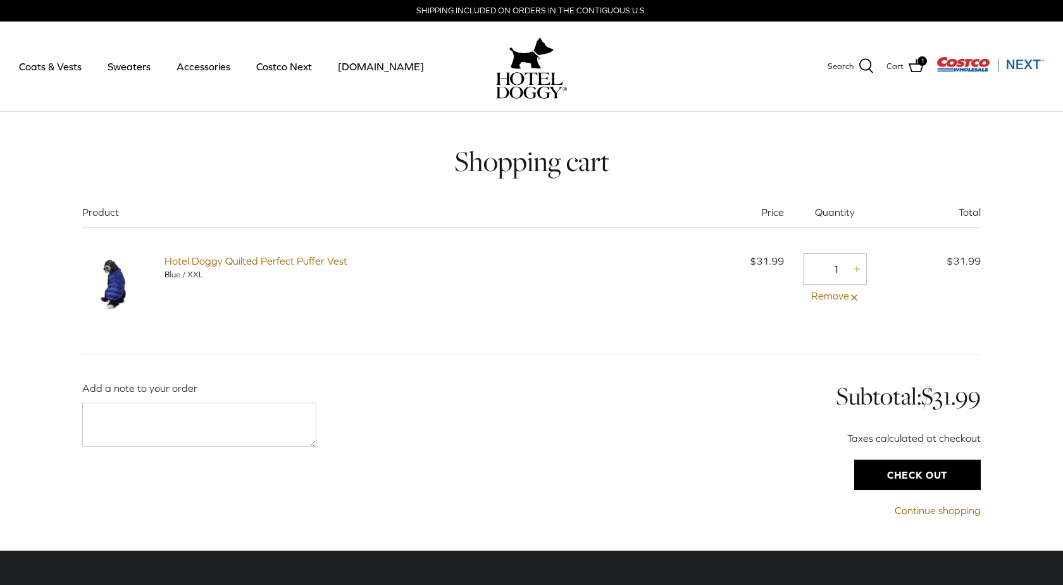
click at [951, 473] on input "Check out" at bounding box center [917, 474] width 127 height 30
